Goal: Task Accomplishment & Management: Use online tool/utility

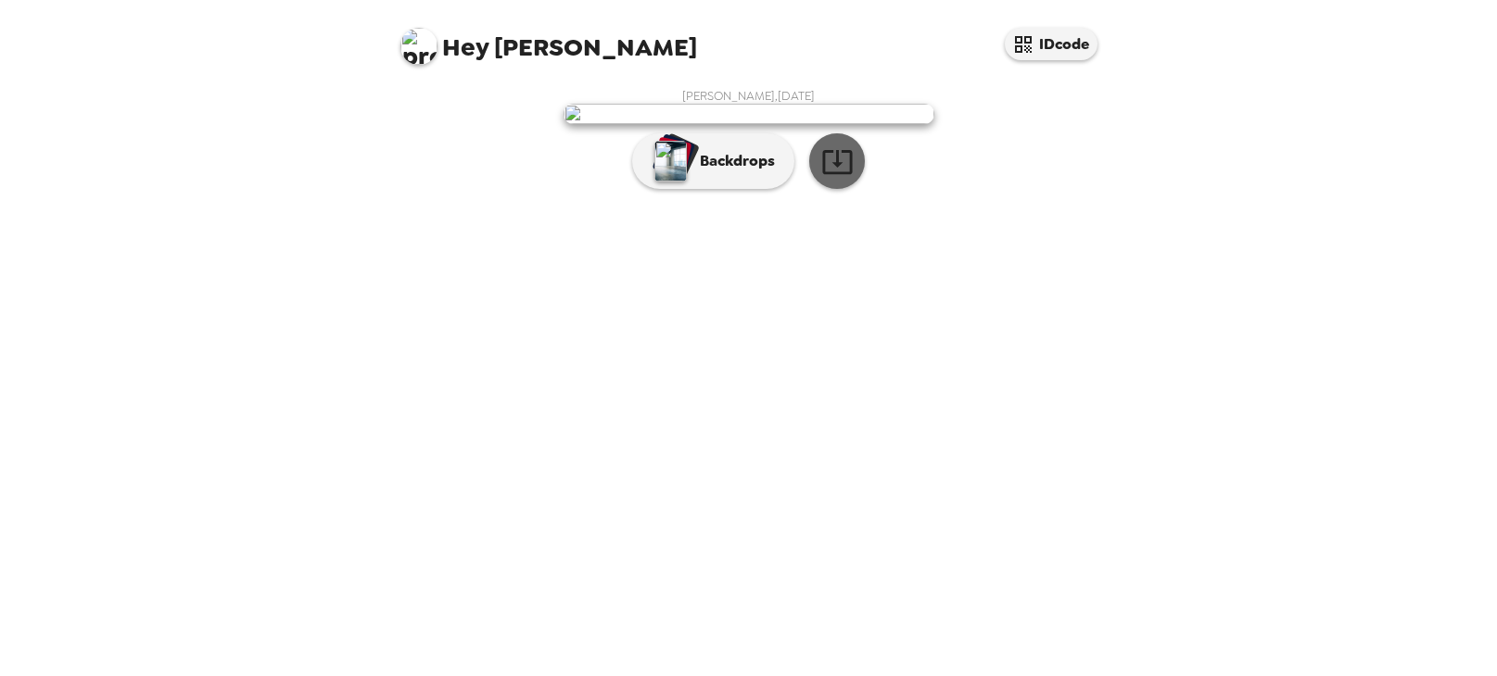
click at [830, 174] on icon "button" at bounding box center [837, 162] width 30 height 24
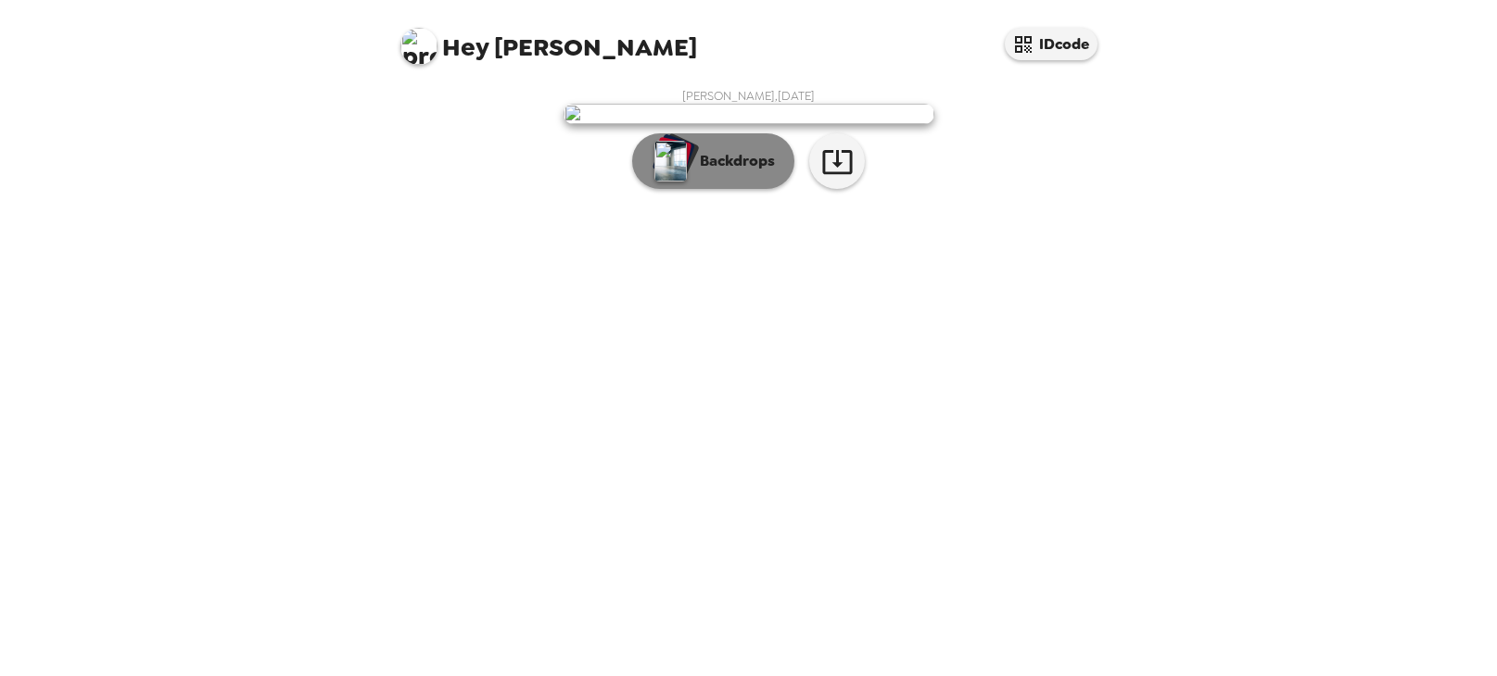
click at [718, 172] on p "Backdrops" at bounding box center [732, 161] width 84 height 22
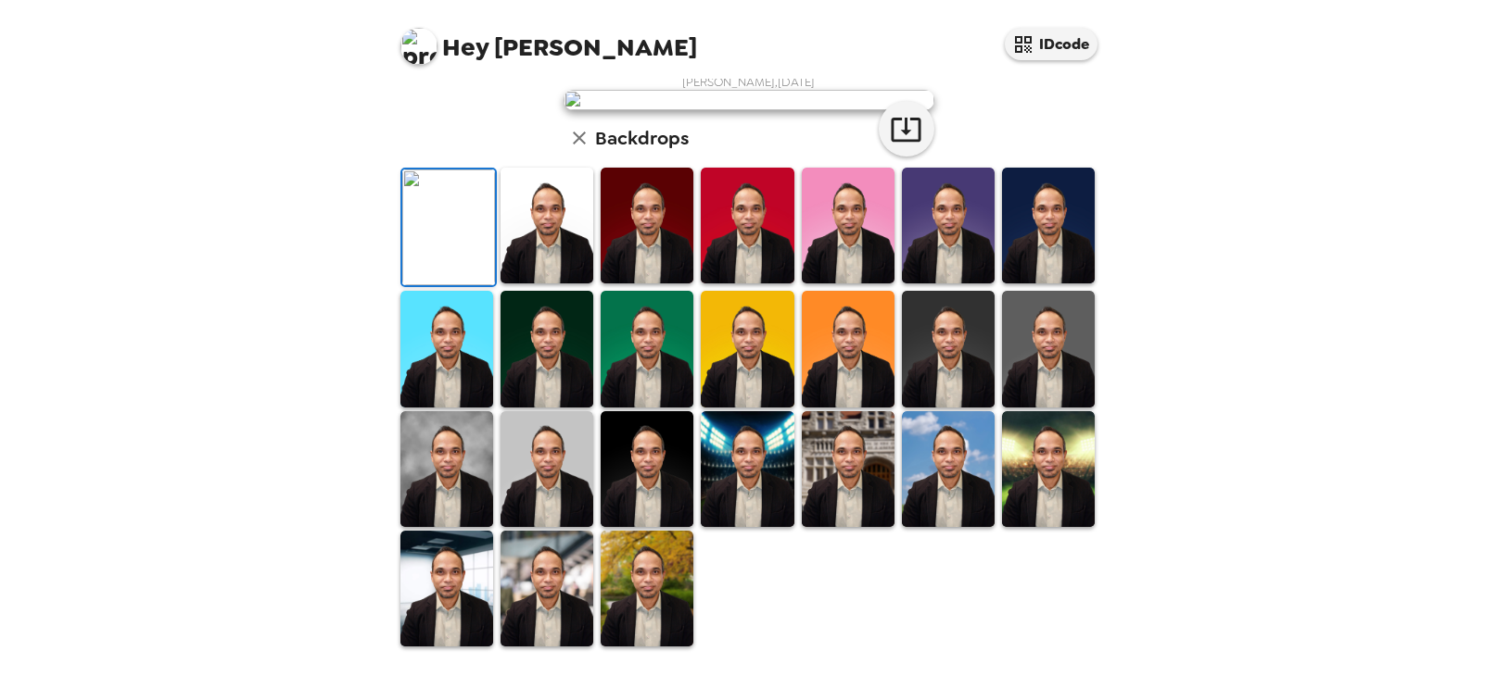
scroll to position [306, 0]
click at [765, 407] on img at bounding box center [747, 349] width 93 height 116
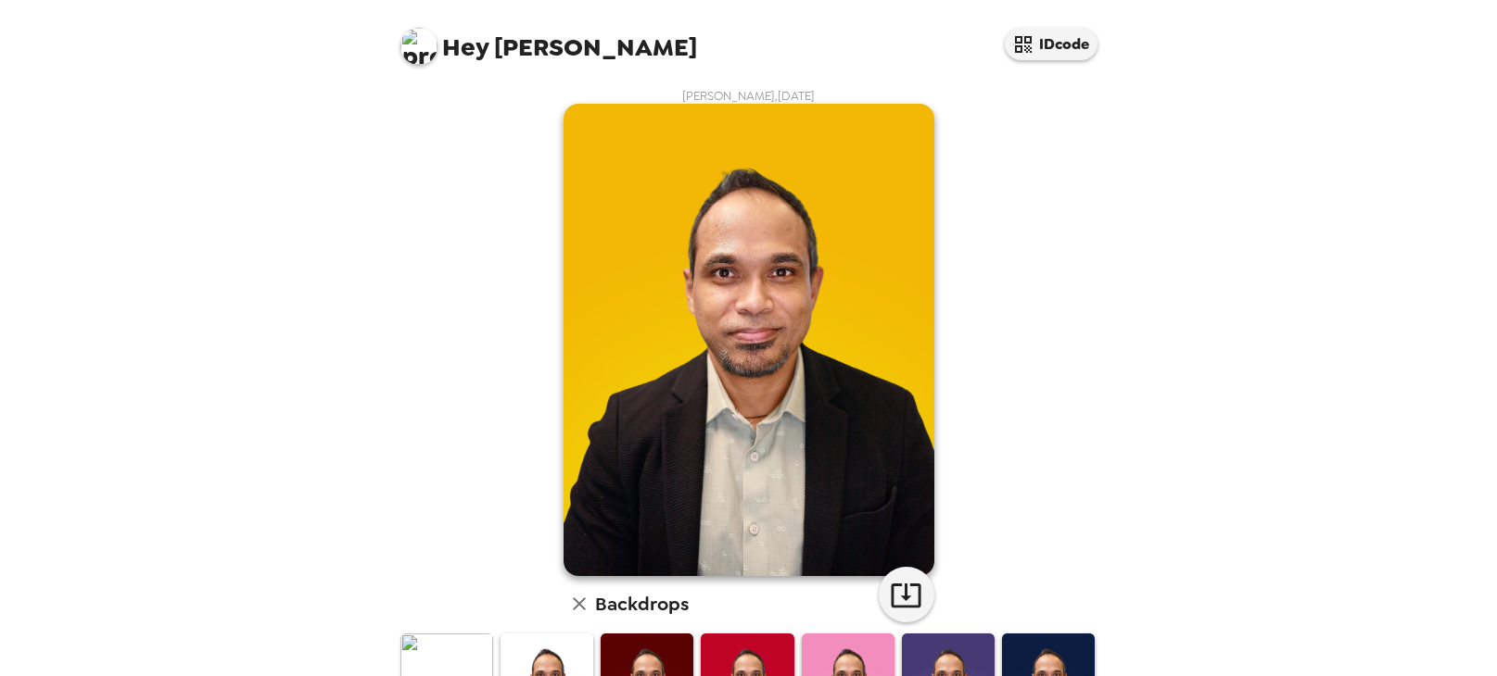
scroll to position [457, 0]
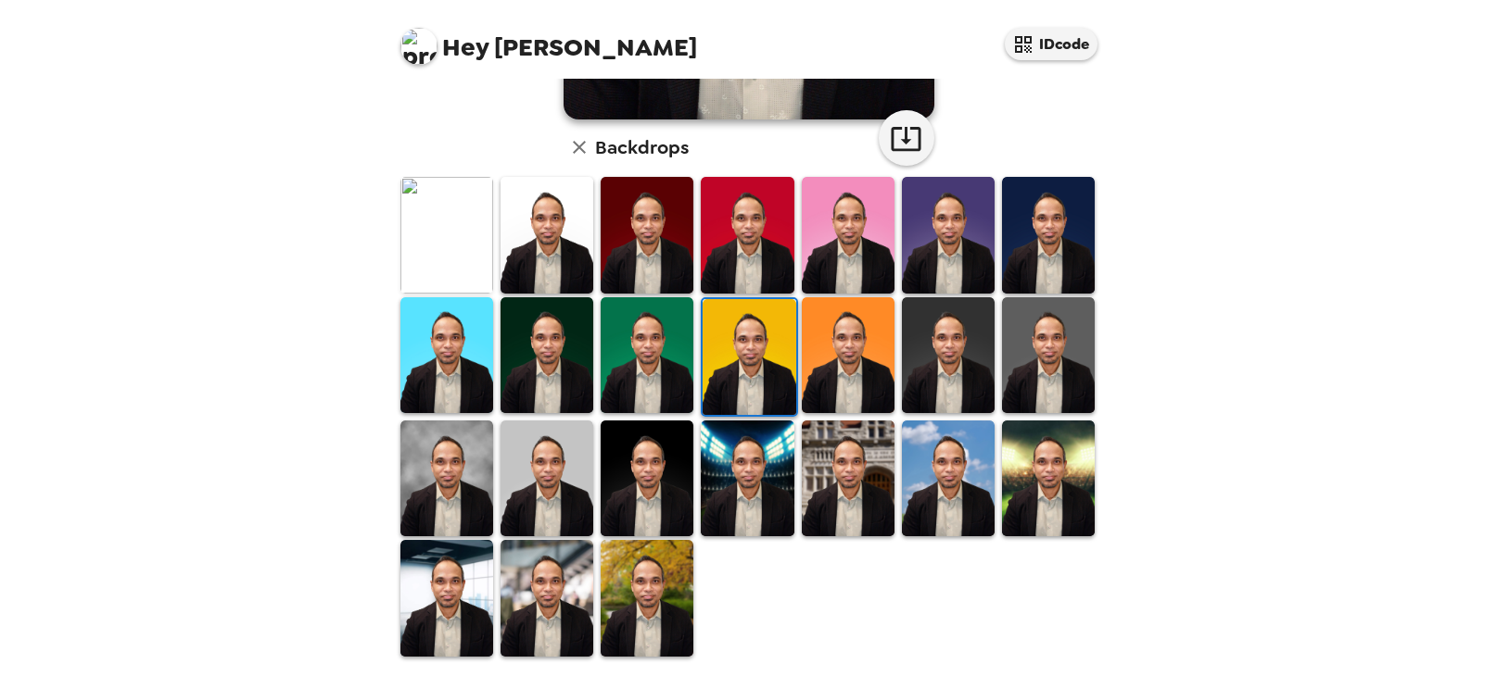
click at [563, 608] on img at bounding box center [546, 598] width 93 height 116
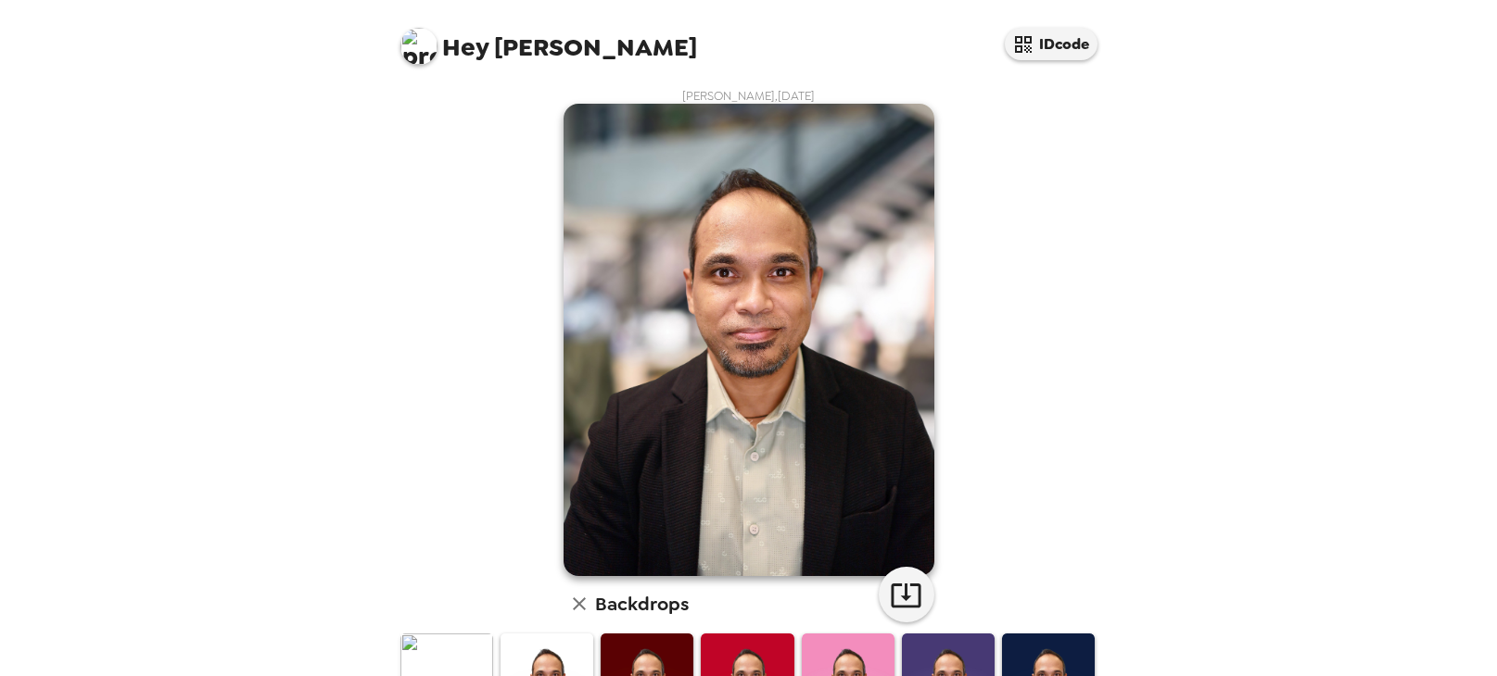
scroll to position [359, 0]
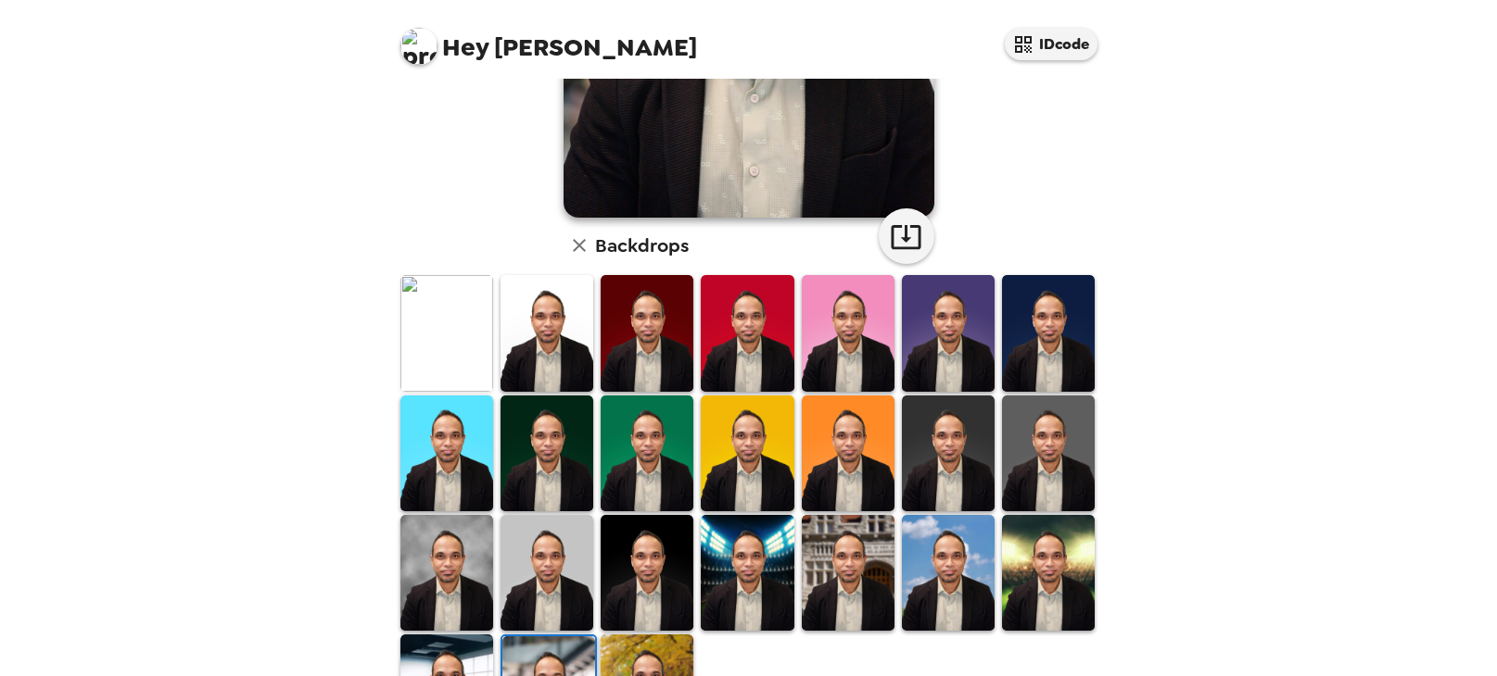
click at [1041, 575] on img at bounding box center [1048, 573] width 93 height 116
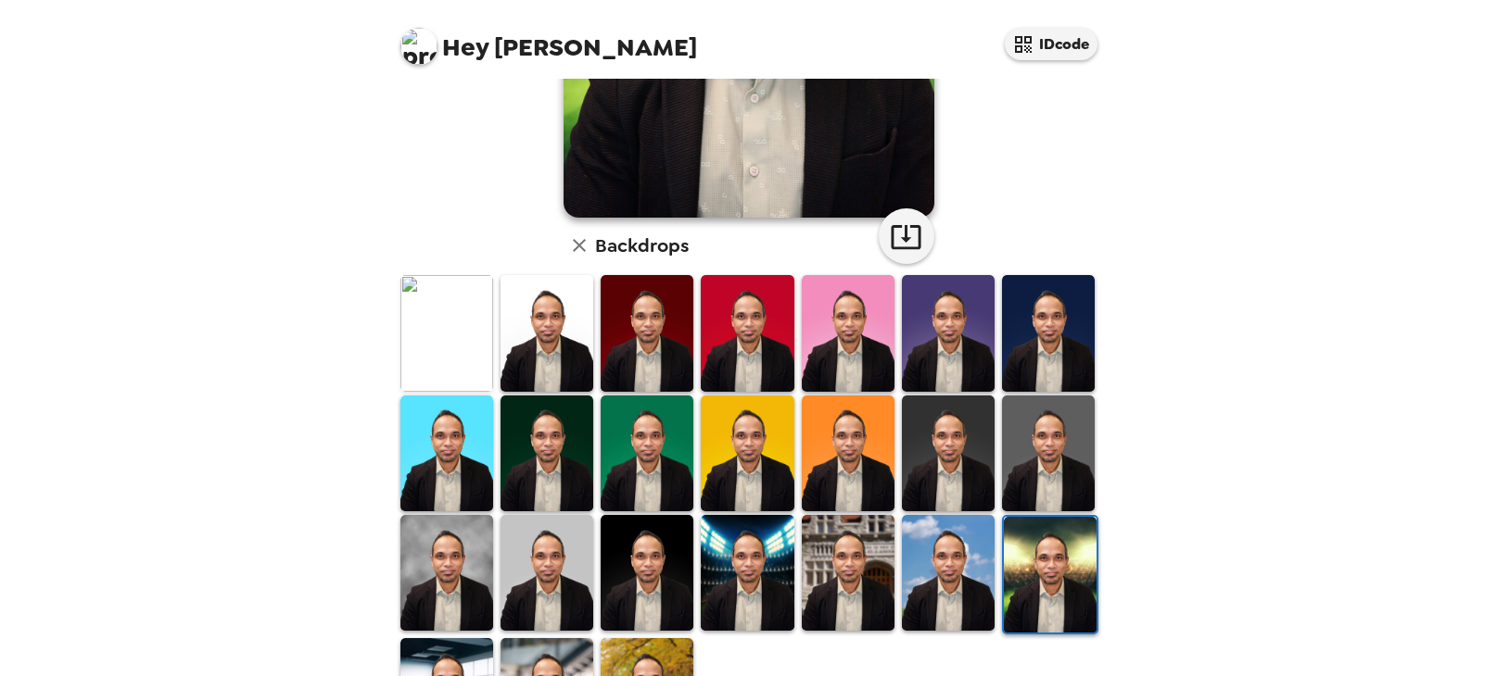
click at [472, 557] on img at bounding box center [446, 573] width 93 height 116
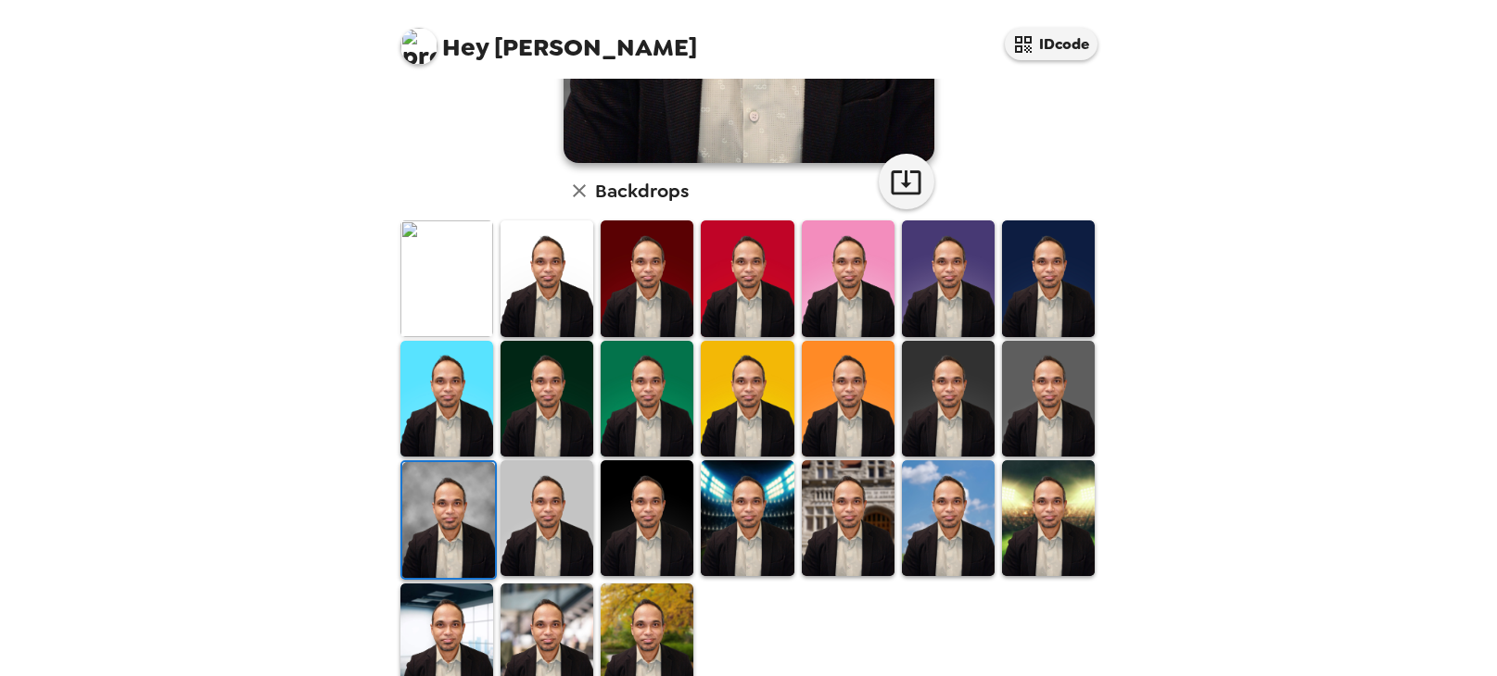
scroll to position [457, 0]
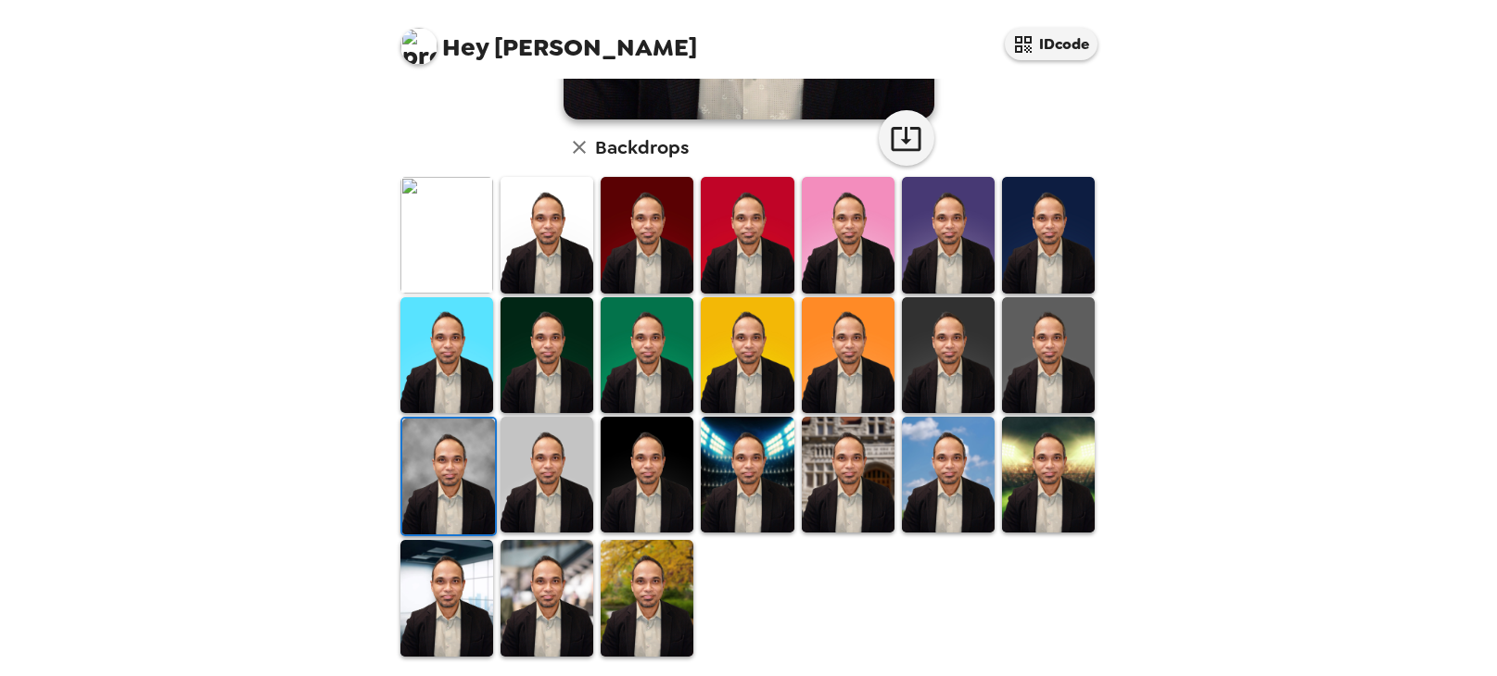
click at [442, 590] on img at bounding box center [446, 598] width 93 height 116
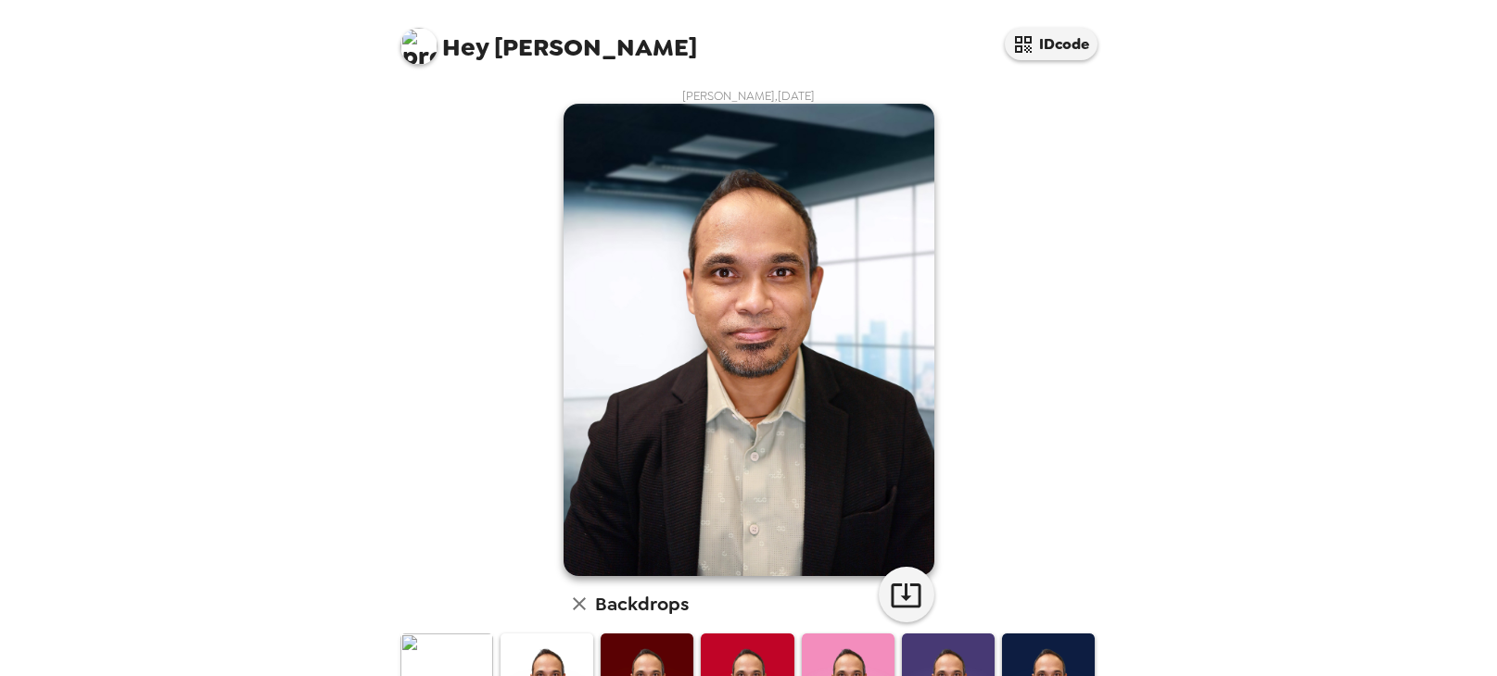
scroll to position [4, 0]
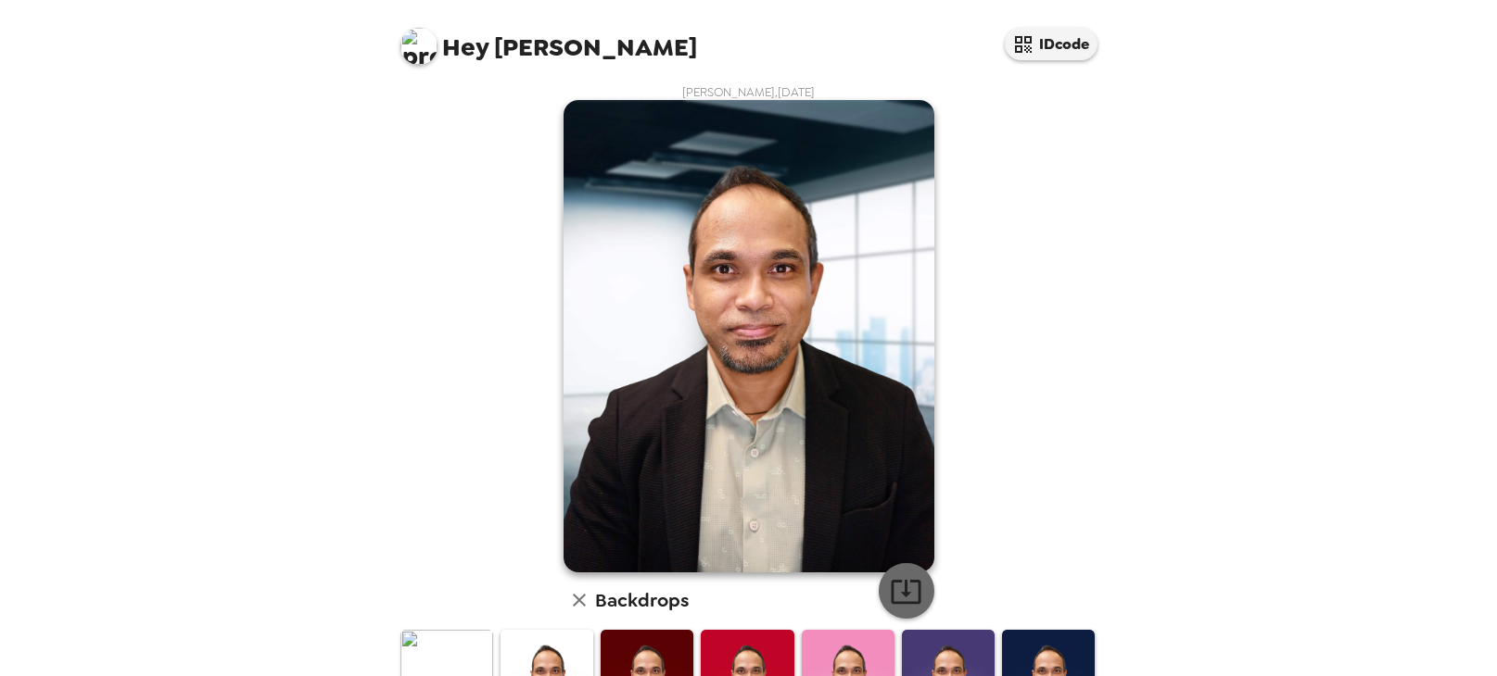
click at [891, 587] on icon "button" at bounding box center [906, 592] width 30 height 24
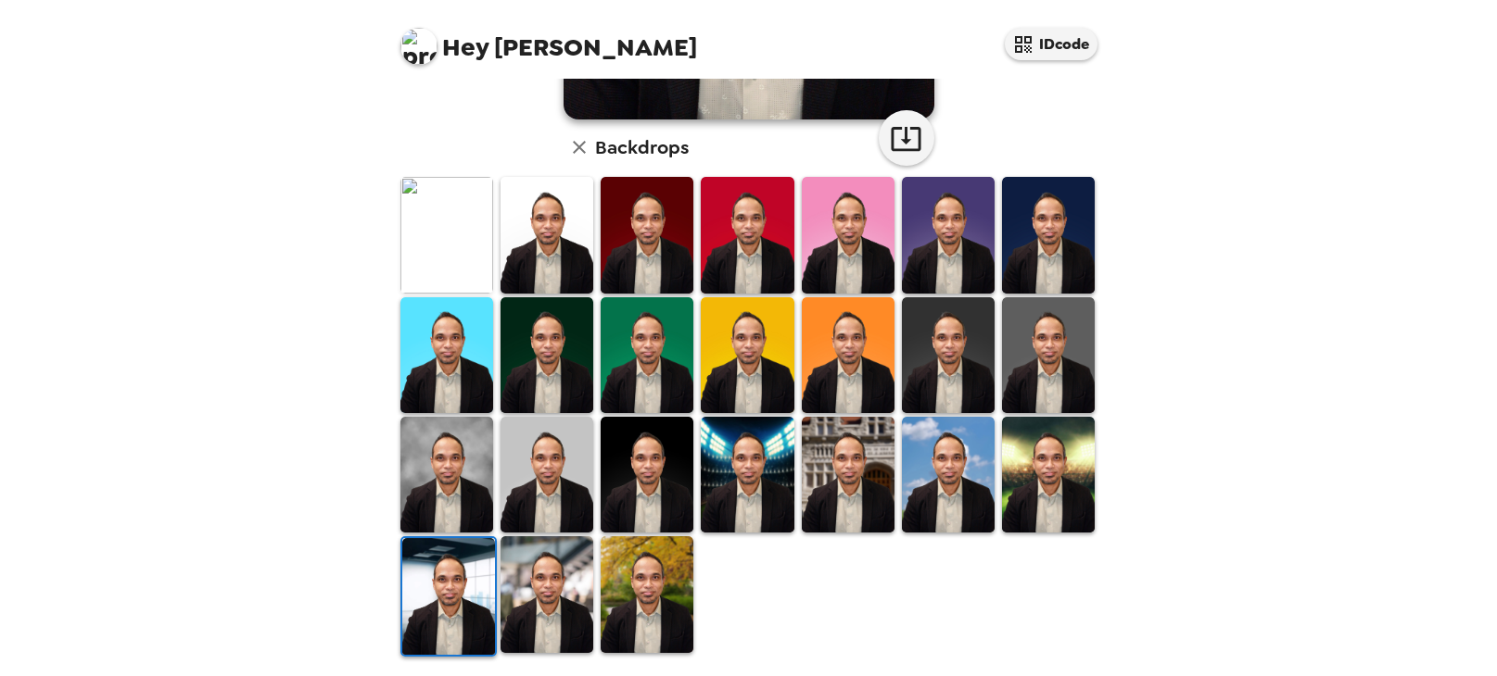
scroll to position [0, 0]
